Goal: Task Accomplishment & Management: Manage account settings

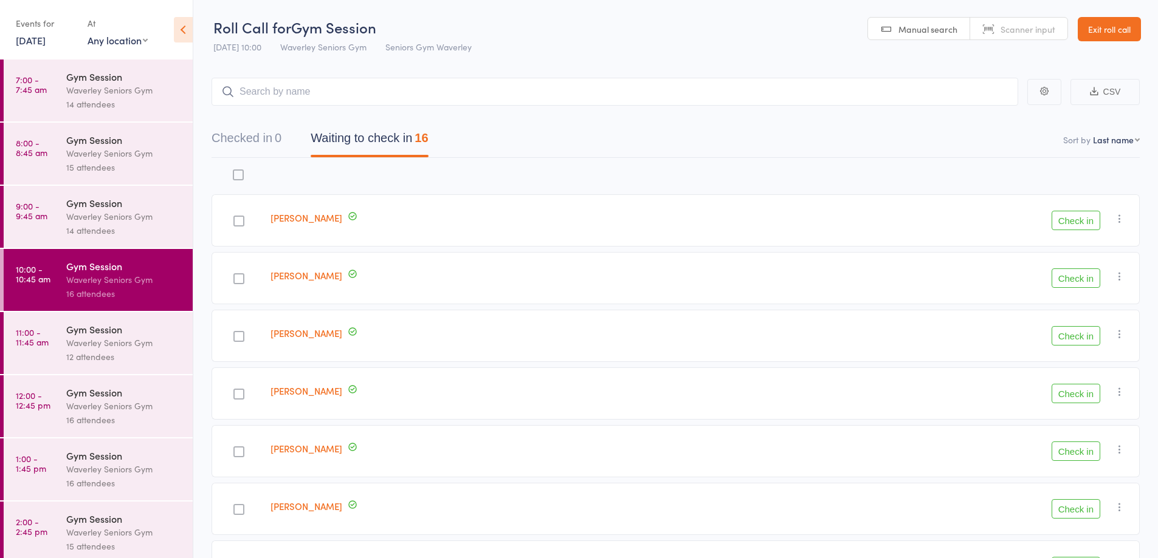
click at [1101, 29] on link "Exit roll call" at bounding box center [1108, 29] width 63 height 24
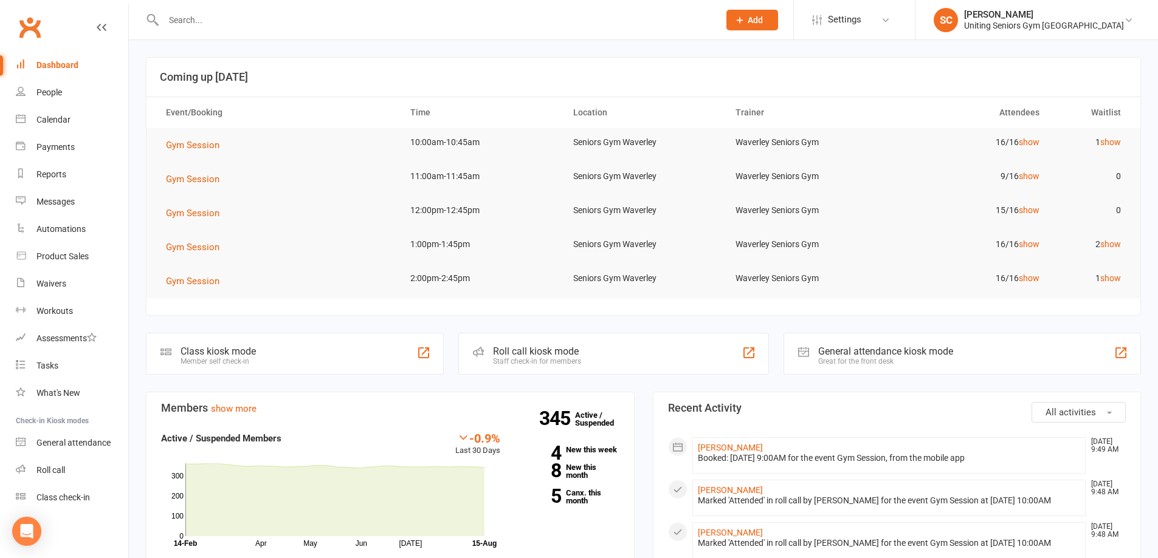
click at [261, 17] on input "text" at bounding box center [435, 20] width 551 height 17
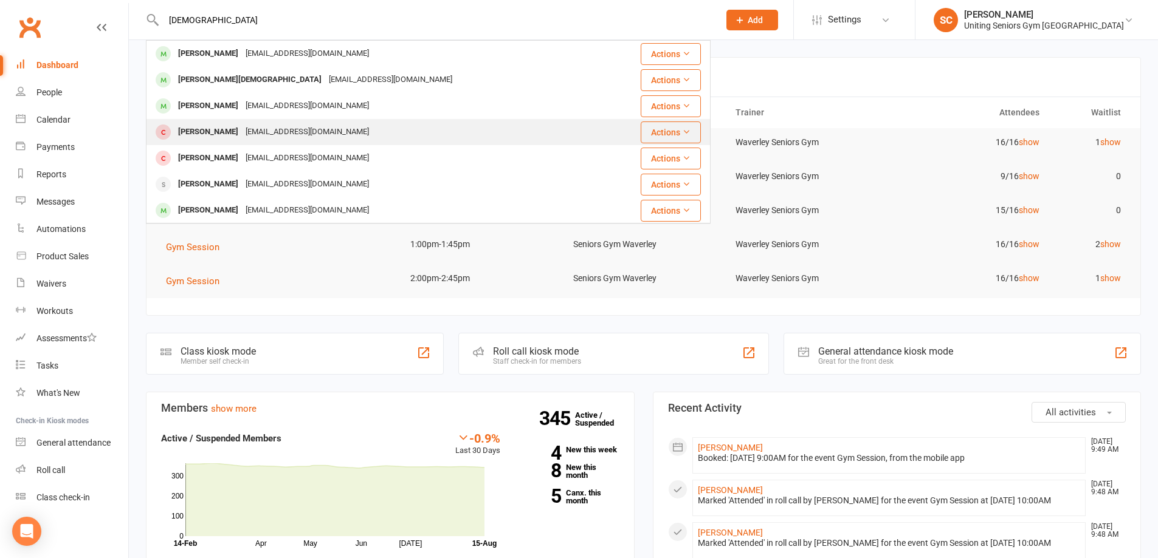
type input "christi"
click at [263, 132] on div "aickin@workability.com.au" at bounding box center [307, 132] width 131 height 18
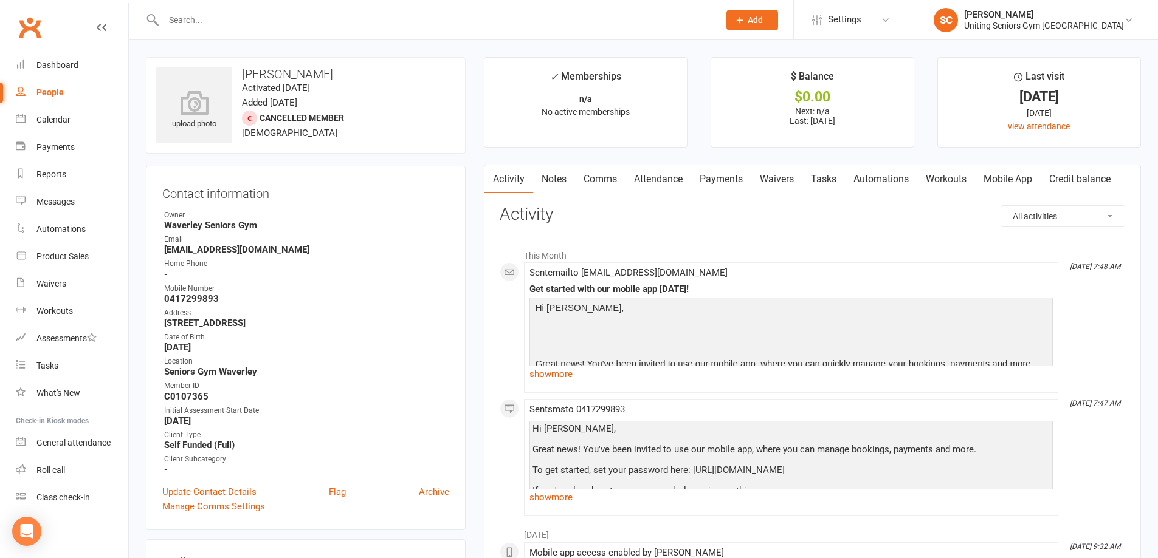
click at [1018, 173] on link "Mobile App" at bounding box center [1008, 179] width 66 height 28
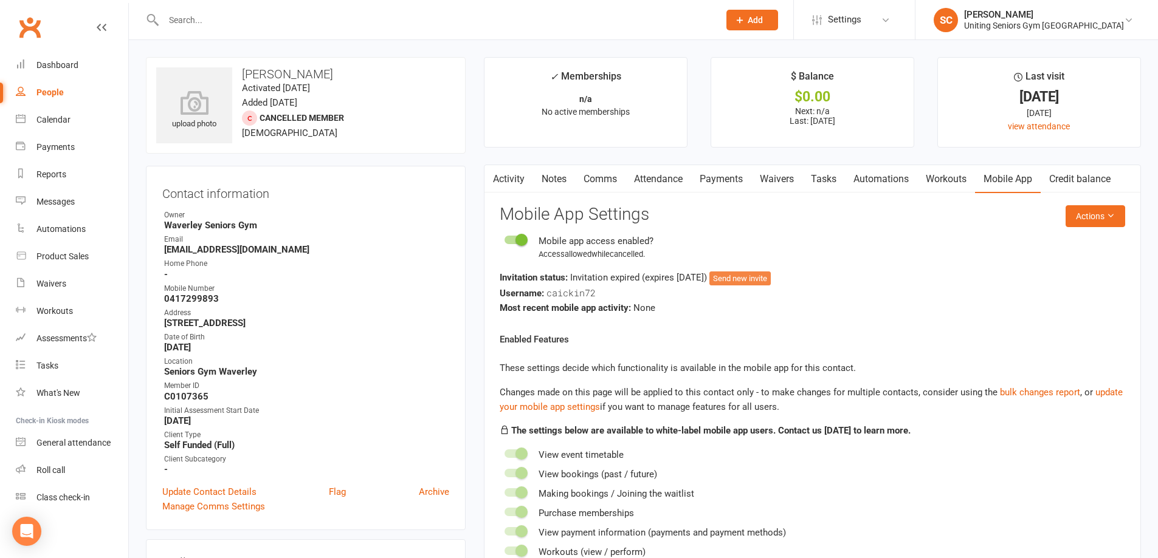
click at [769, 283] on button "Send new invite" at bounding box center [739, 279] width 61 height 15
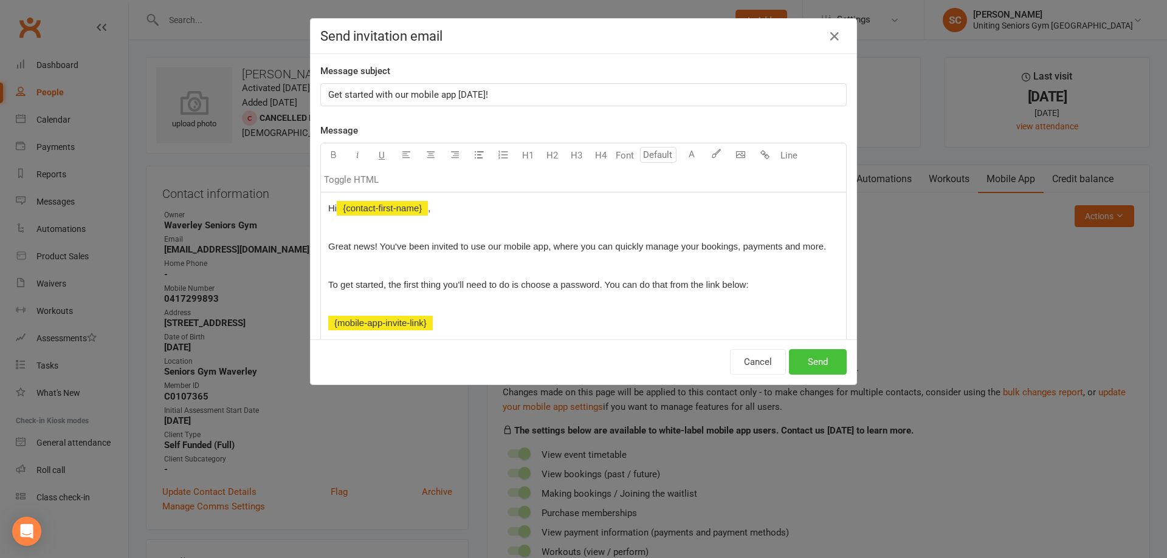
click at [822, 360] on button "Send" at bounding box center [818, 362] width 58 height 26
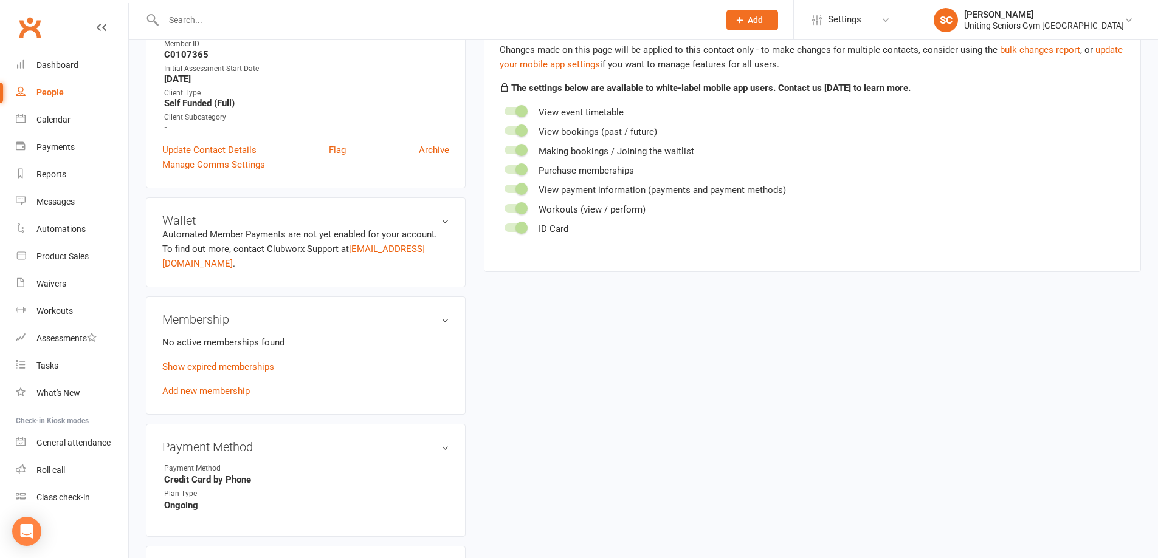
scroll to position [365, 0]
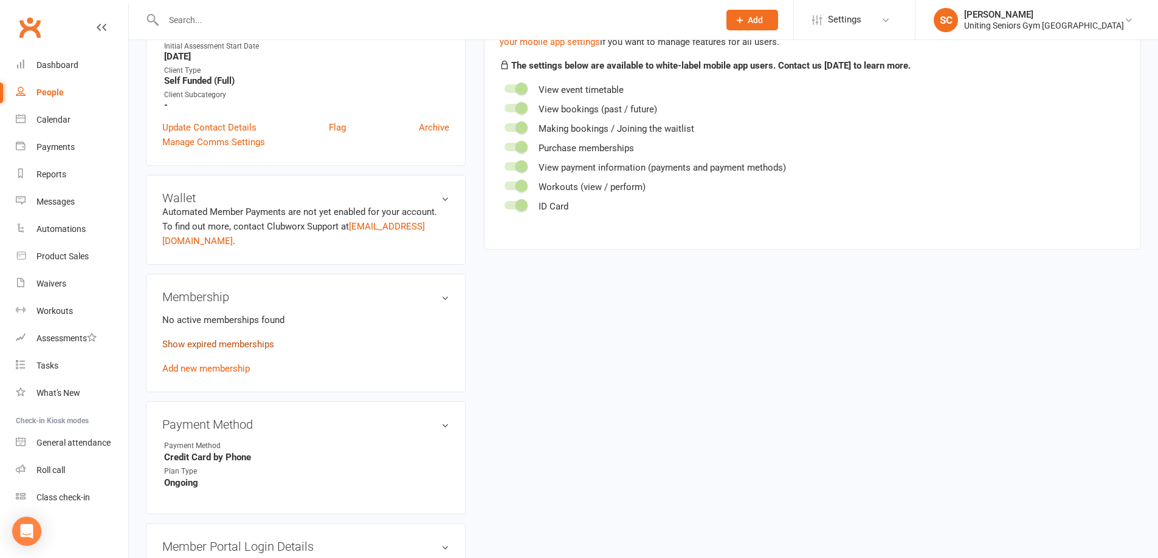
click at [250, 339] on link "Show expired memberships" at bounding box center [218, 344] width 112 height 11
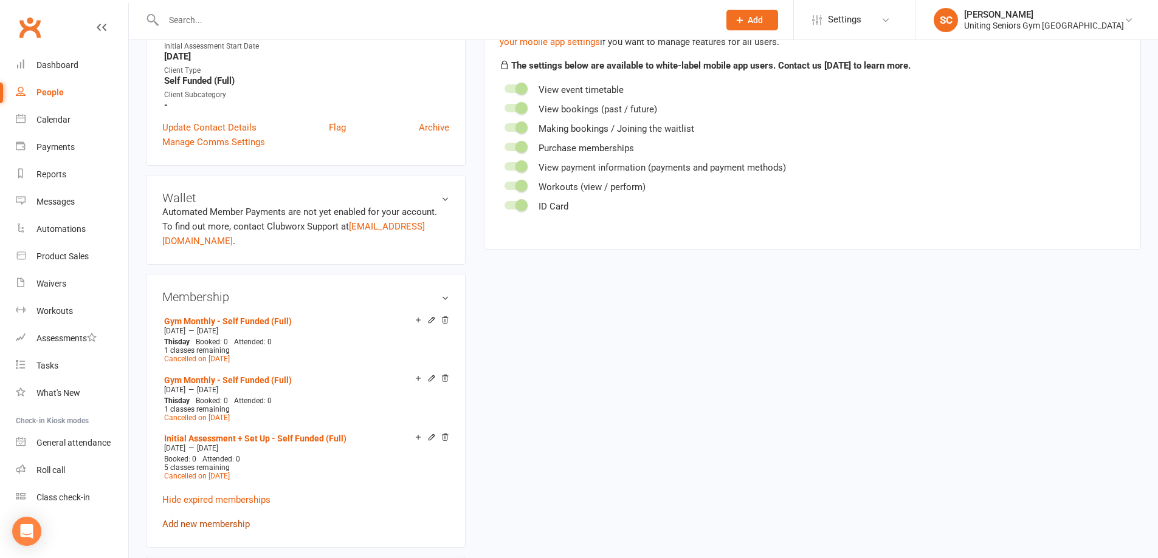
click at [217, 519] on link "Add new membership" at bounding box center [206, 524] width 88 height 11
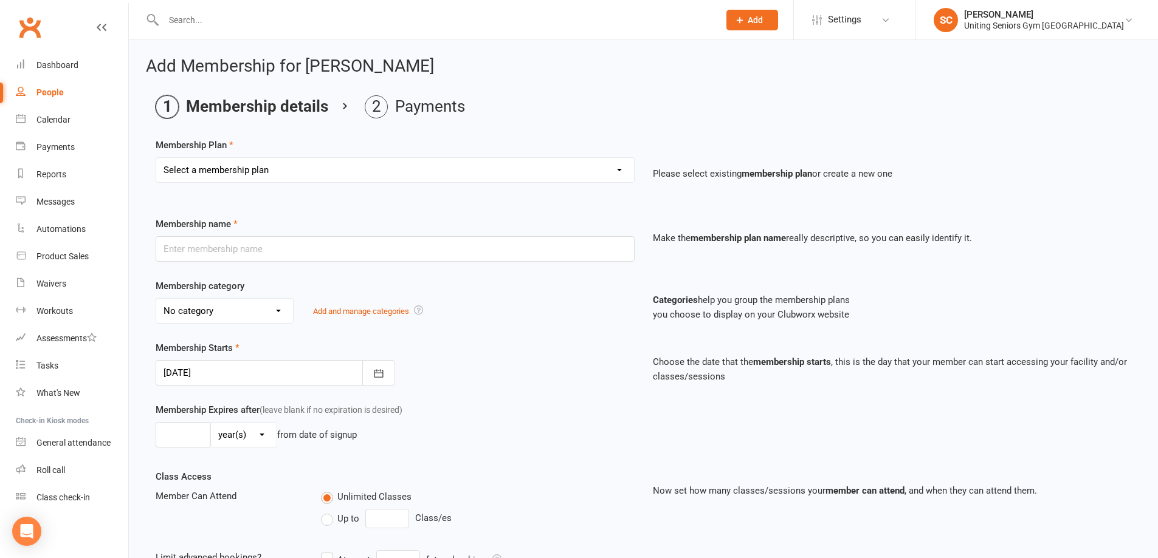
click at [399, 168] on select "Select a membership plan Create new Membership Plan Initial Assessment + Set Up…" at bounding box center [395, 170] width 478 height 24
select select "8"
click at [156, 158] on select "Select a membership plan Create new Membership Plan Initial Assessment + Set Up…" at bounding box center [395, 170] width 478 height 24
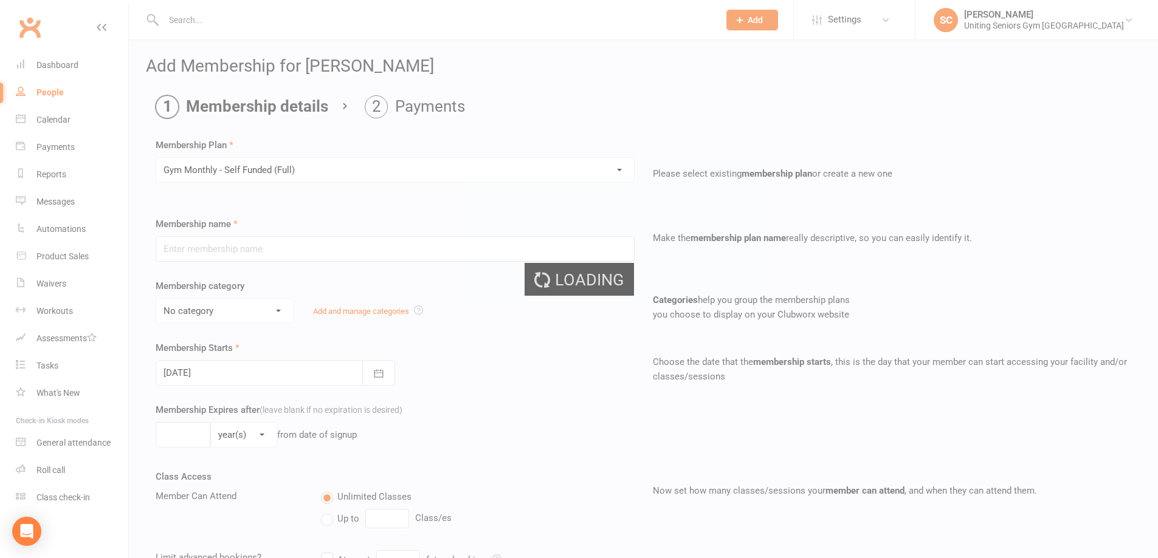
type input "Gym Monthly - Self Funded (Full)"
select select "3"
type input "0"
type input "1"
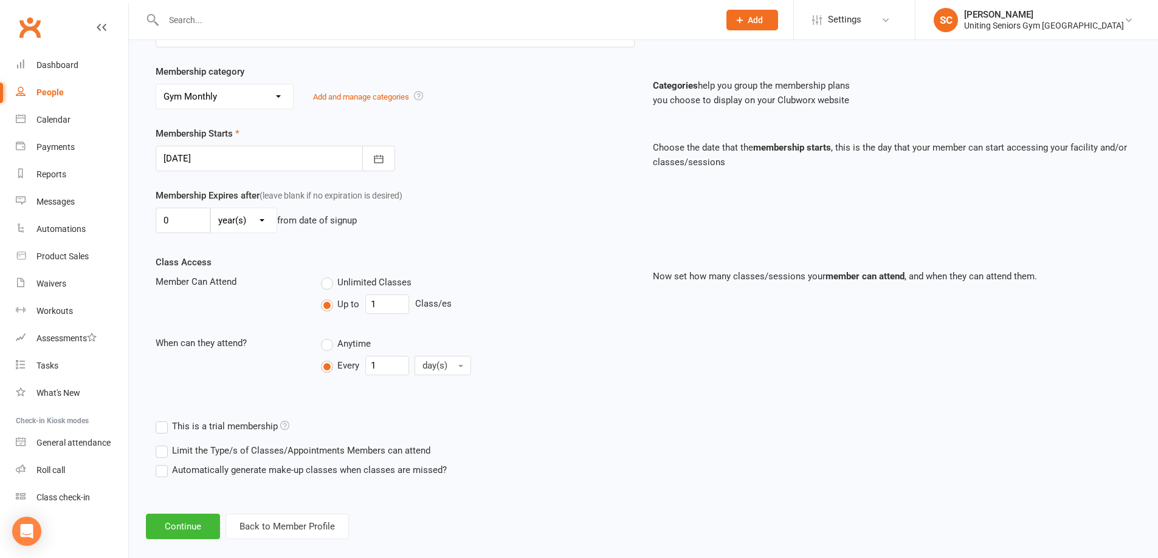
scroll to position [230, 0]
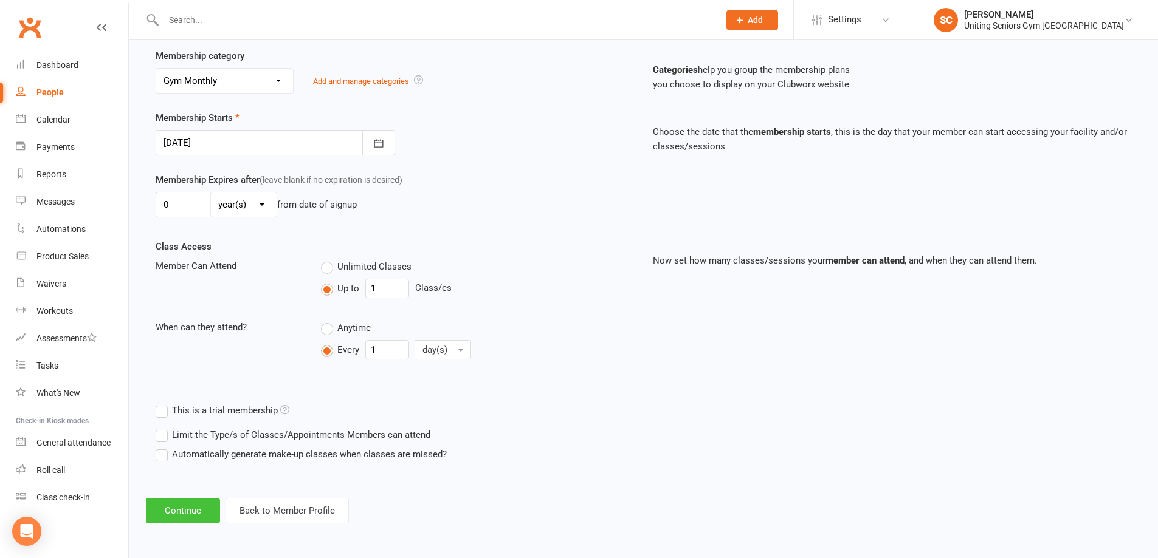
click at [181, 511] on button "Continue" at bounding box center [183, 511] width 74 height 26
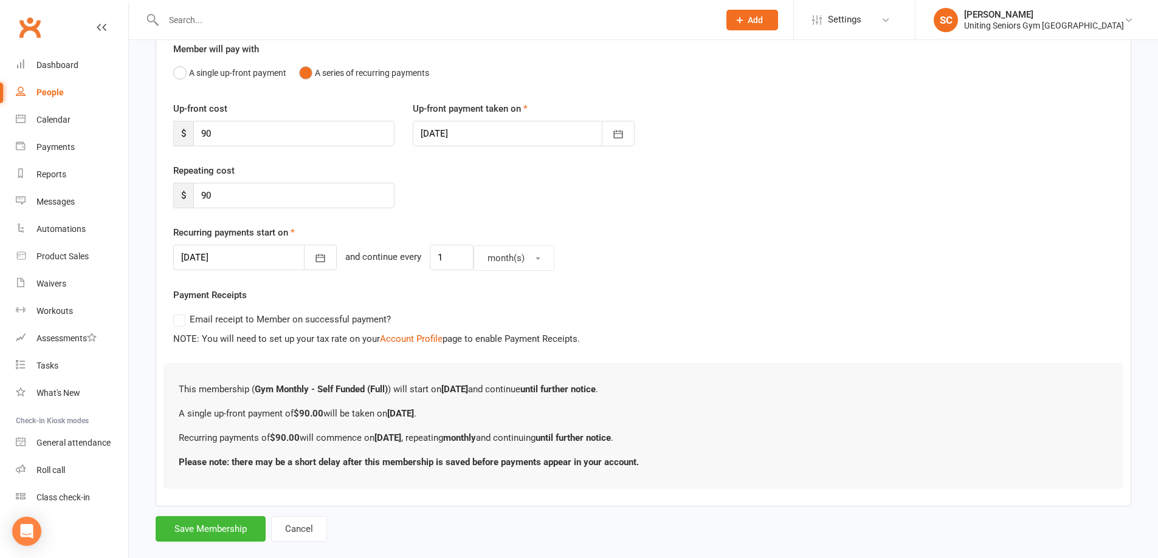
scroll to position [133, 0]
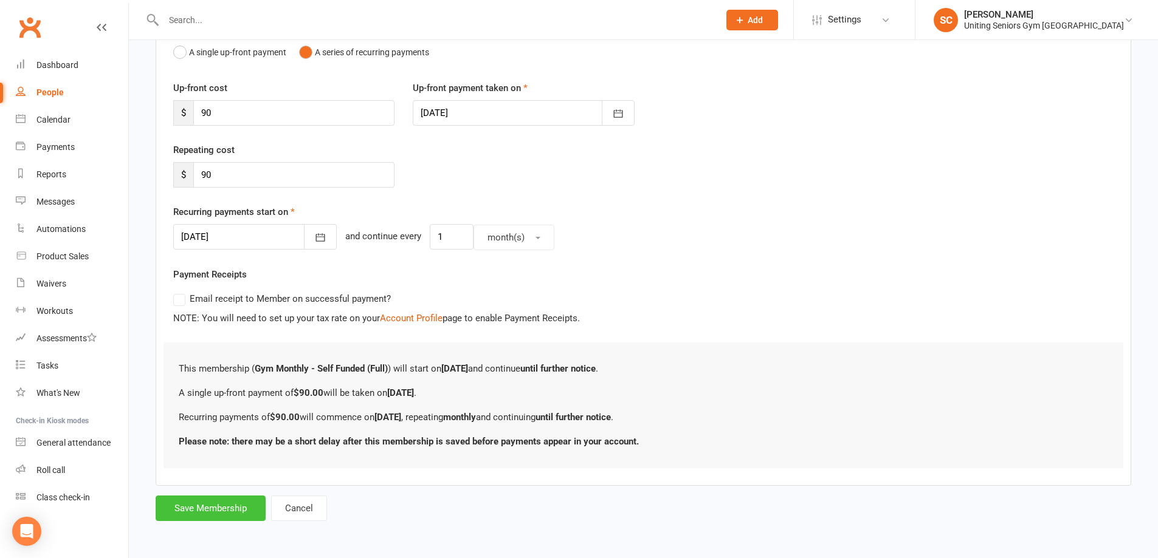
click at [235, 504] on button "Save Membership" at bounding box center [211, 509] width 110 height 26
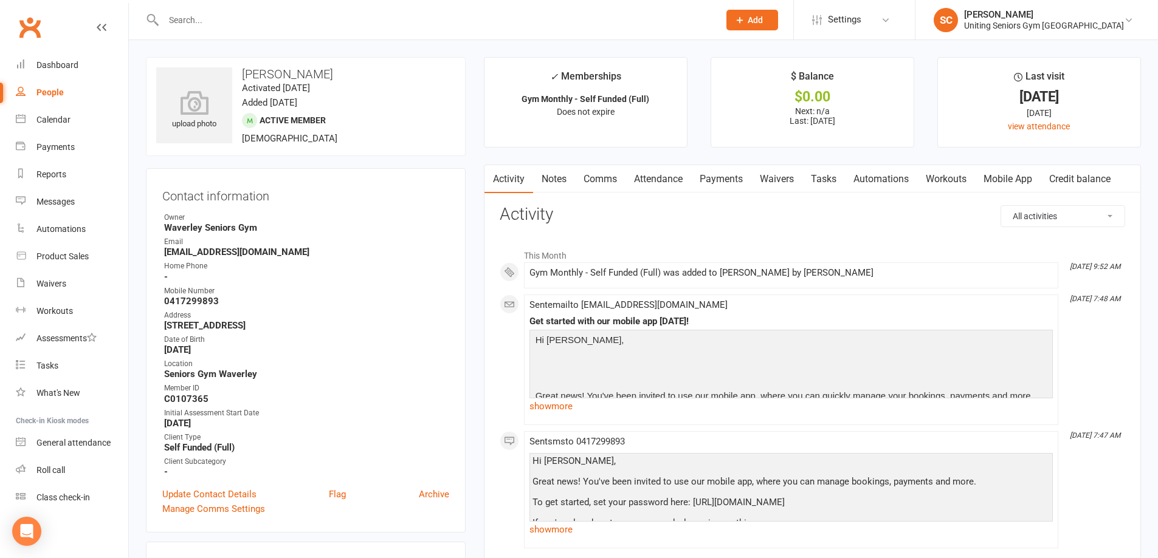
click at [215, 19] on input "text" at bounding box center [435, 20] width 551 height 17
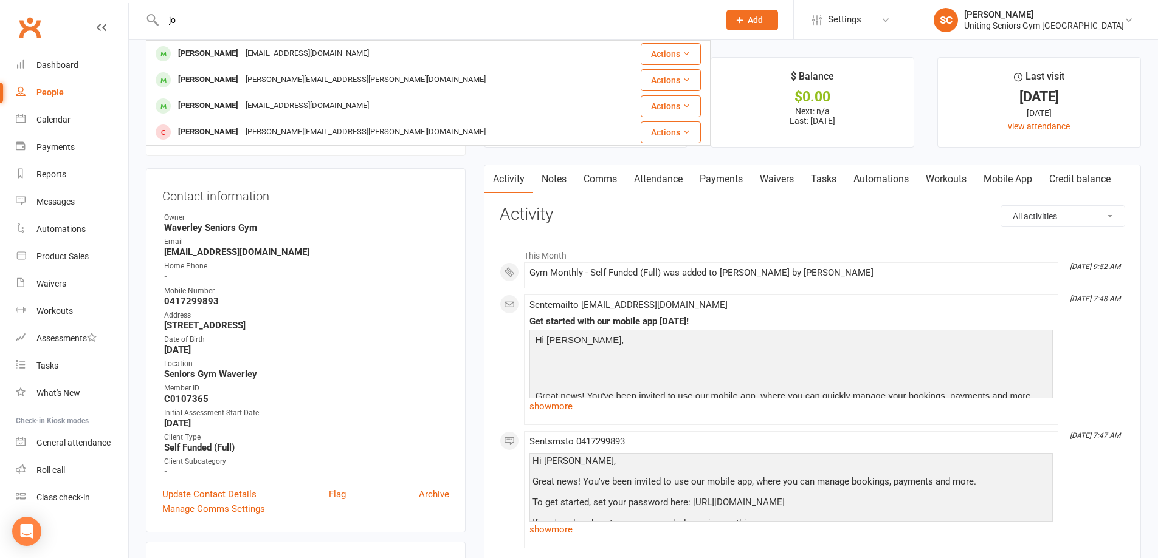
click at [233, 26] on input "jo" at bounding box center [435, 20] width 551 height 17
drag, startPoint x: 232, startPoint y: 18, endPoint x: 0, endPoint y: -16, distance: 234.0
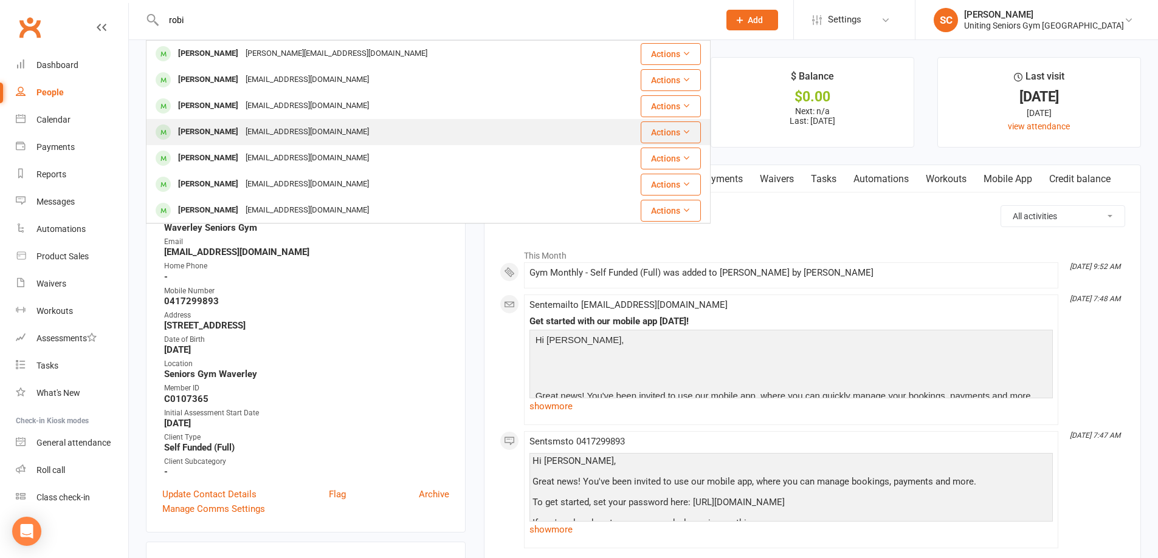
type input "robi"
click at [240, 132] on div "Johanna Robilliard" at bounding box center [207, 132] width 67 height 18
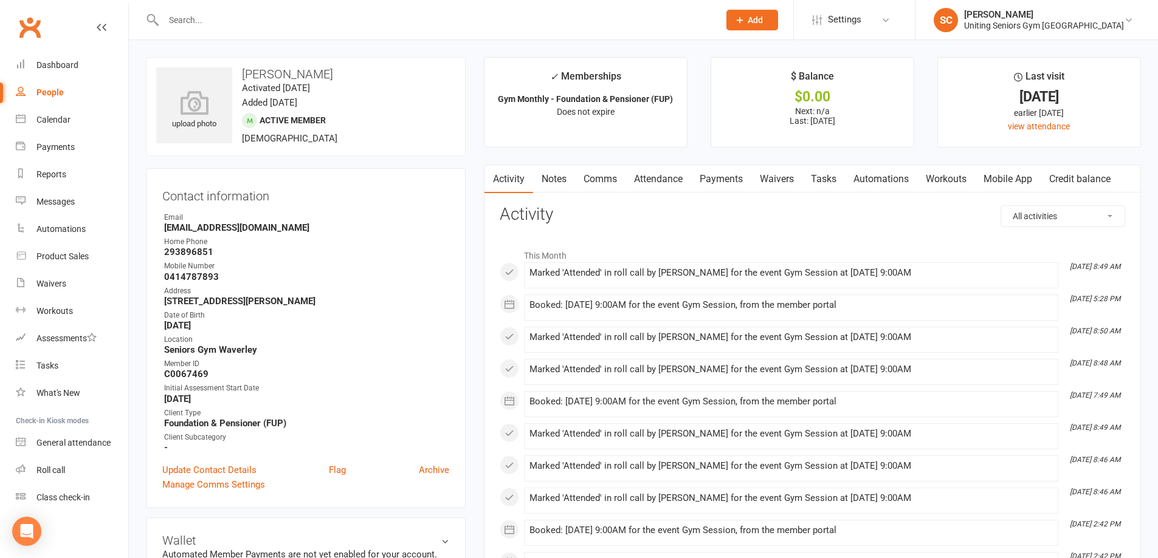
click at [1011, 180] on link "Mobile App" at bounding box center [1008, 179] width 66 height 28
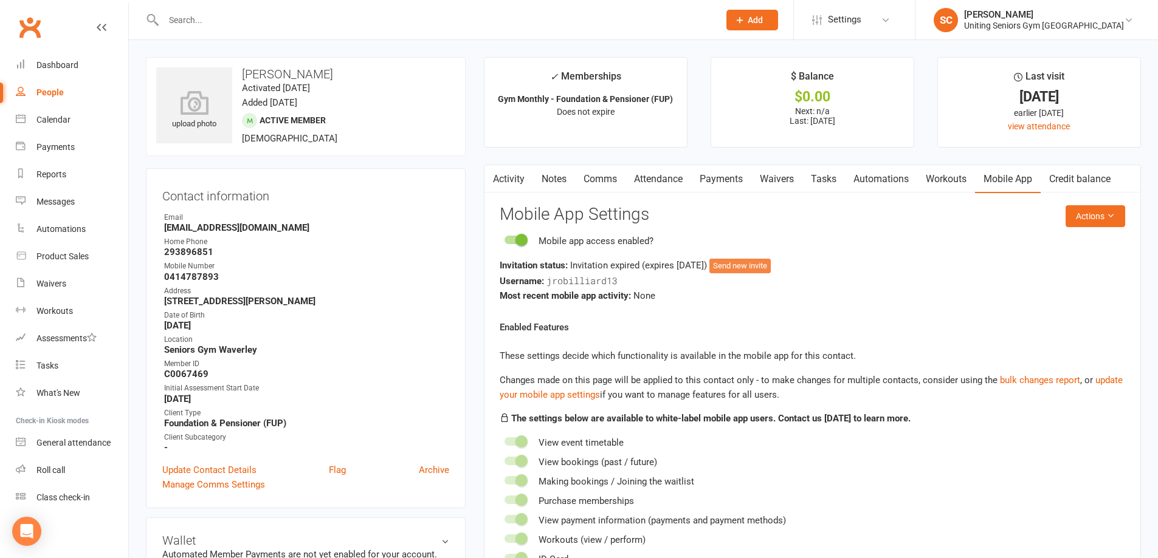
click at [758, 263] on button "Send new invite" at bounding box center [739, 266] width 61 height 15
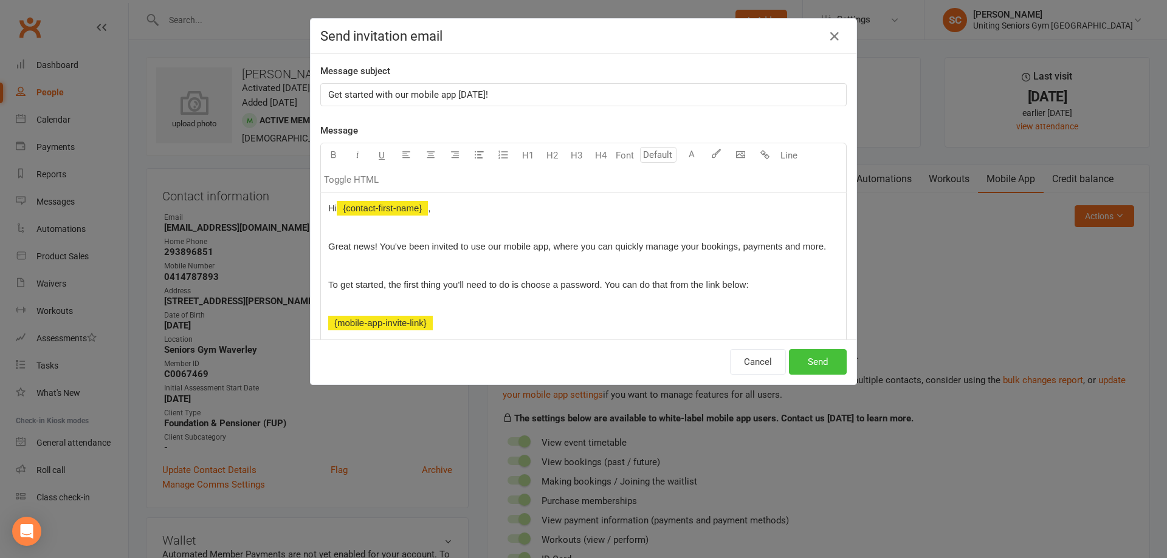
click at [825, 361] on button "Send" at bounding box center [818, 362] width 58 height 26
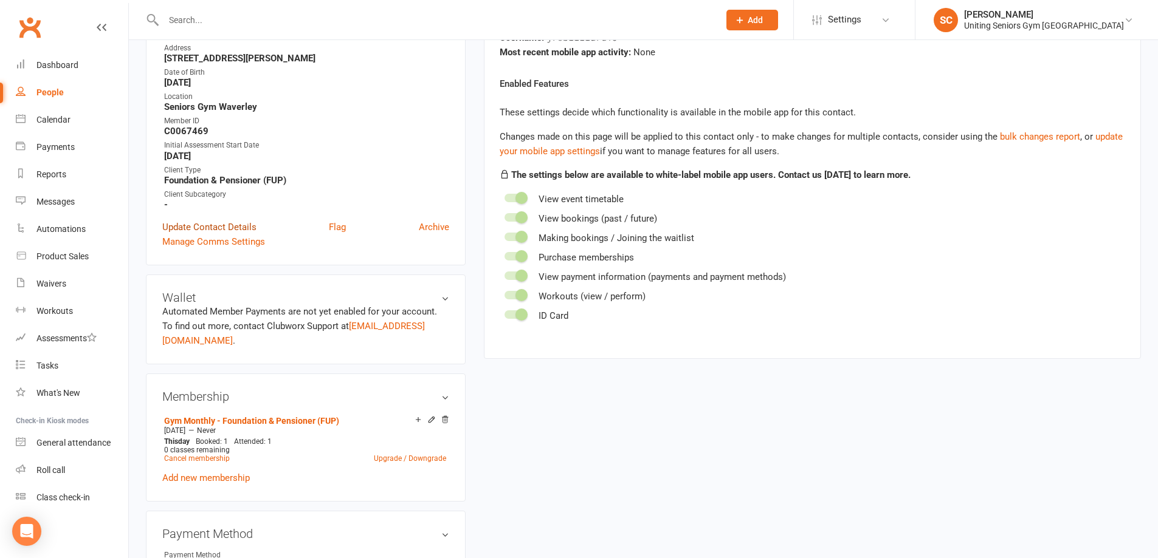
scroll to position [182, 0]
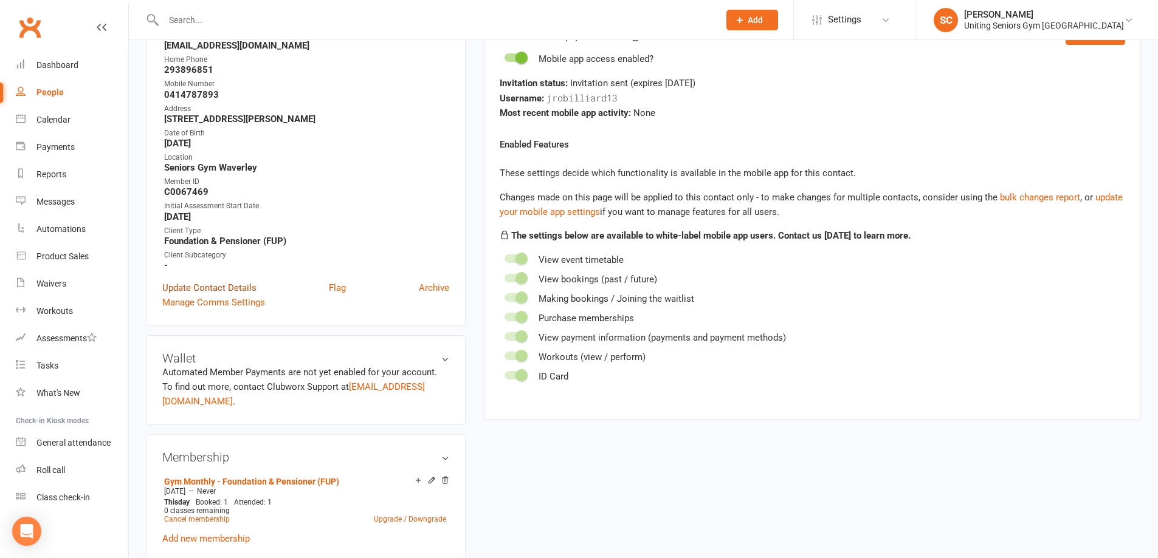
click at [231, 286] on link "Update Contact Details" at bounding box center [209, 288] width 94 height 15
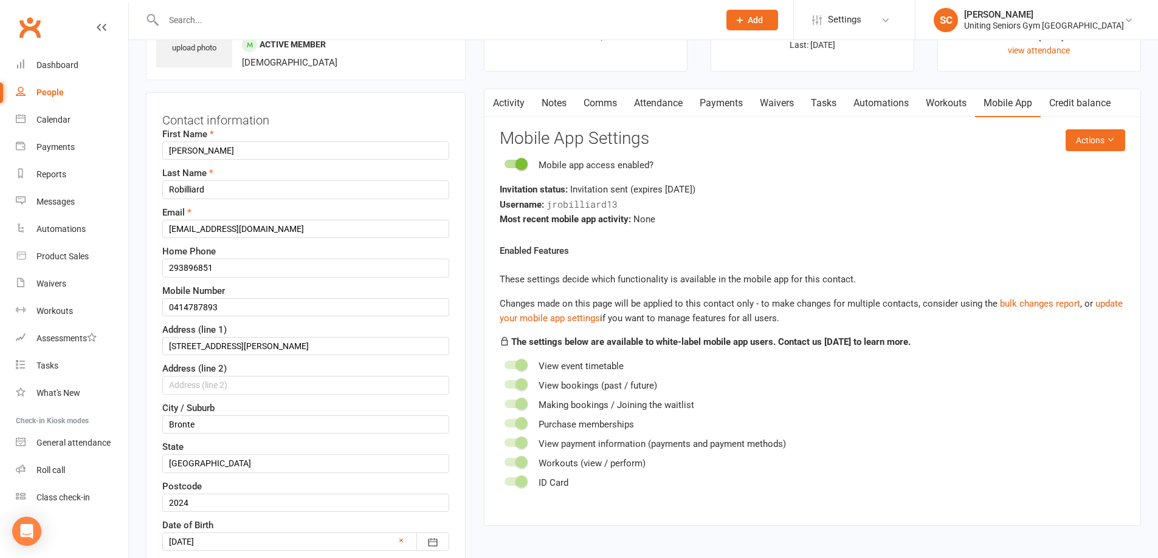
scroll to position [57, 0]
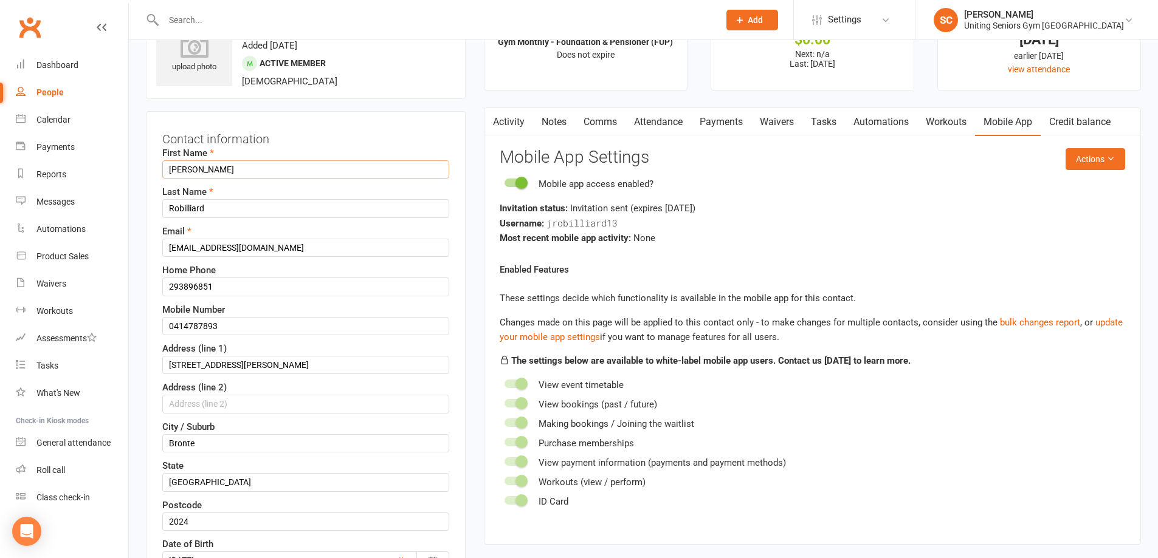
drag, startPoint x: 217, startPoint y: 167, endPoint x: 179, endPoint y: 165, distance: 37.8
click at [179, 165] on input "Johanna" at bounding box center [305, 169] width 287 height 18
type input "Jo"
click at [434, 138] on h3 "Contact information" at bounding box center [305, 137] width 287 height 18
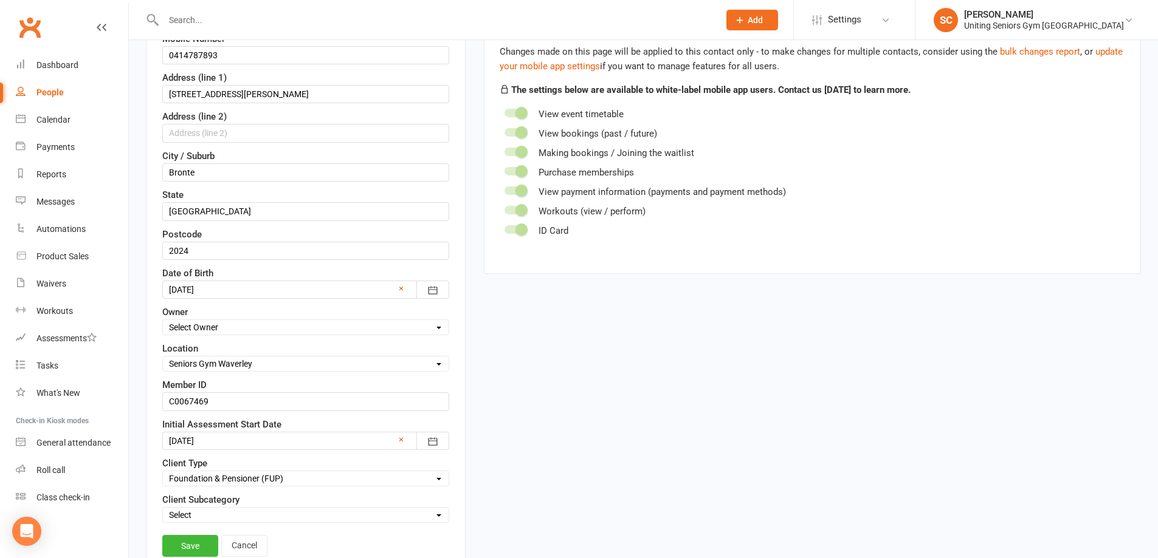
scroll to position [361, 0]
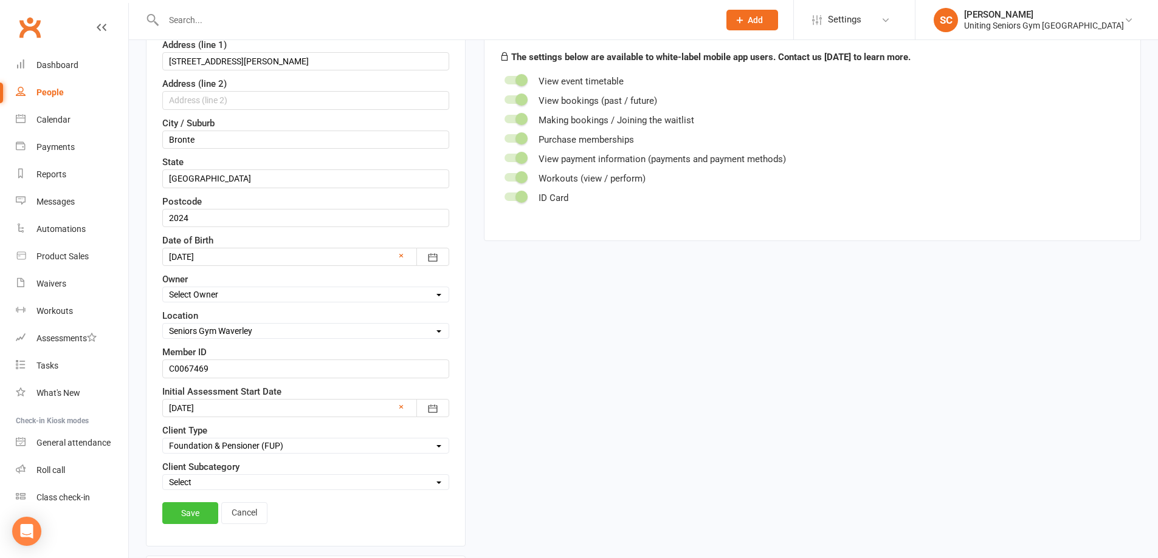
click at [201, 515] on link "Save" at bounding box center [190, 514] width 56 height 22
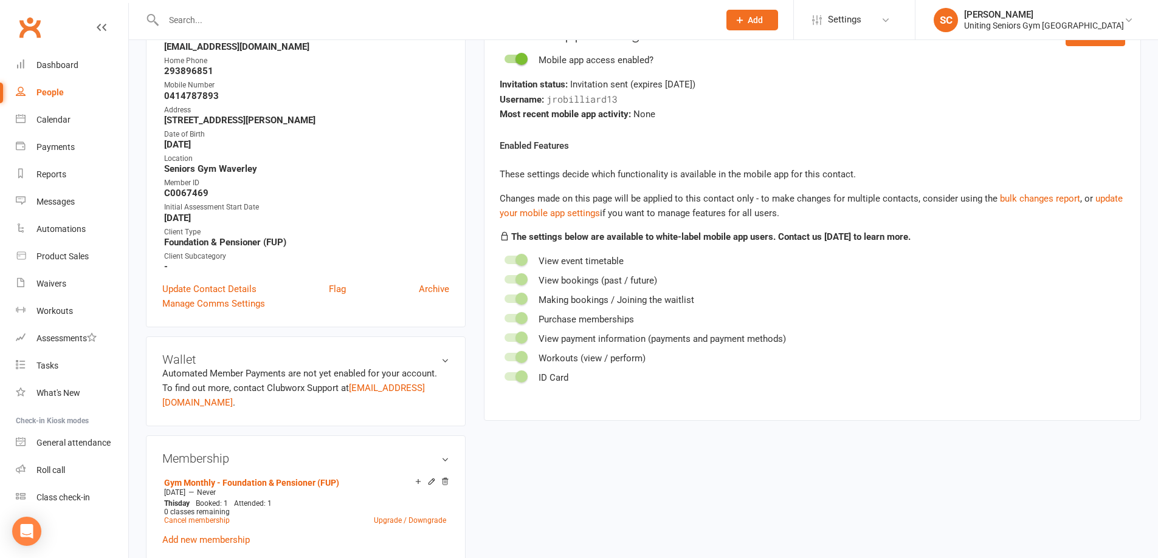
scroll to position [0, 0]
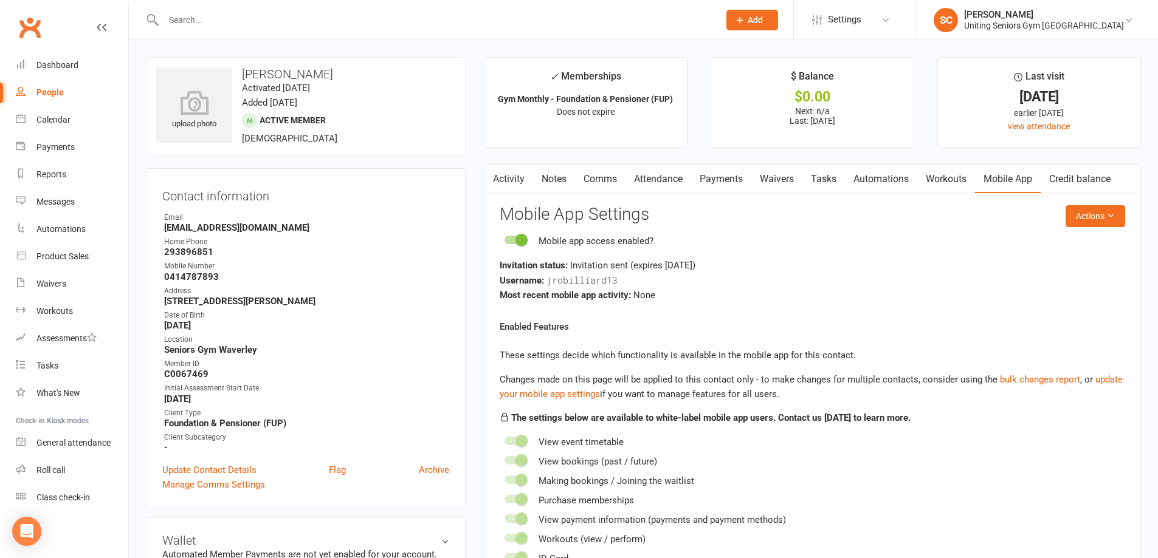
click at [287, 22] on input "text" at bounding box center [435, 20] width 551 height 17
type input "c"
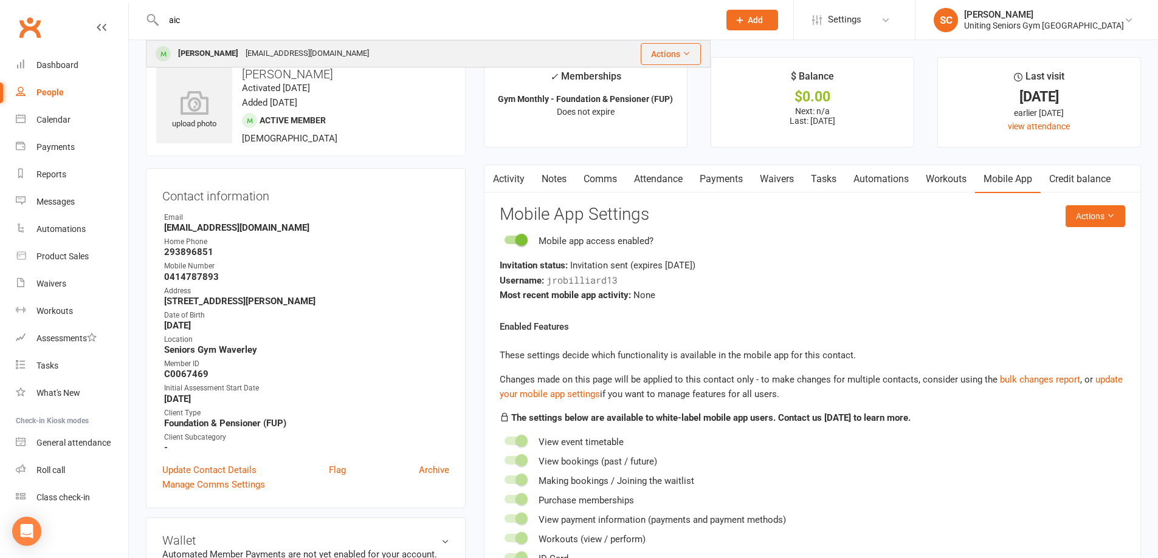
type input "aic"
click at [283, 47] on div "aickin@workability.com.au" at bounding box center [307, 54] width 131 height 18
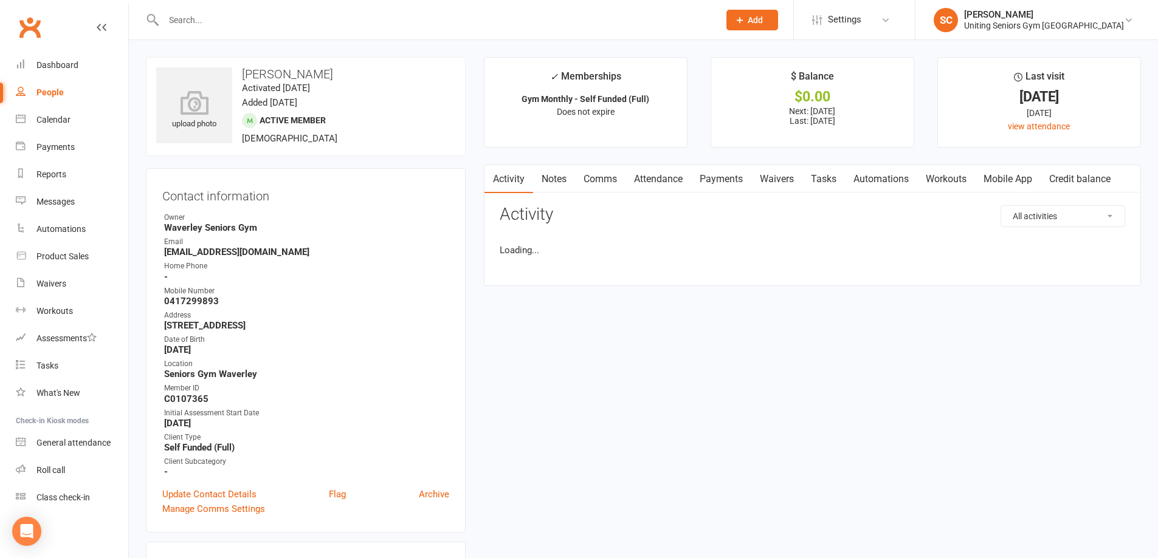
click at [1018, 183] on link "Mobile App" at bounding box center [1008, 179] width 66 height 28
